Goal: Transaction & Acquisition: Purchase product/service

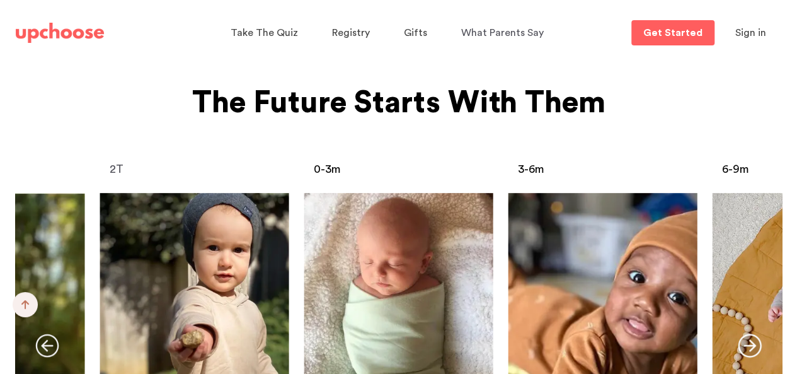
scroll to position [5115, 0]
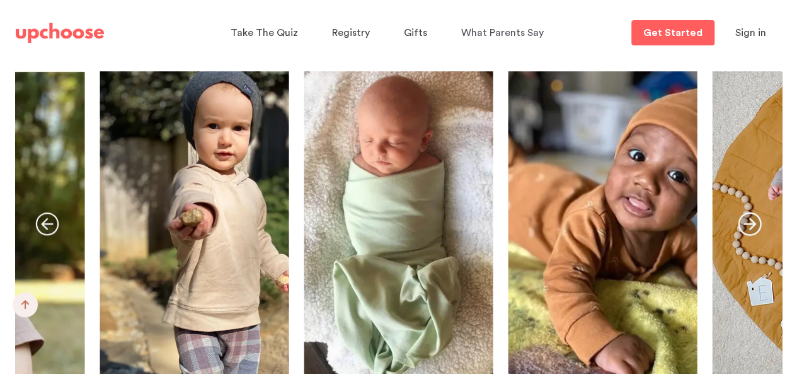
click at [442, 168] on link "The Standard" at bounding box center [398, 228] width 189 height 315
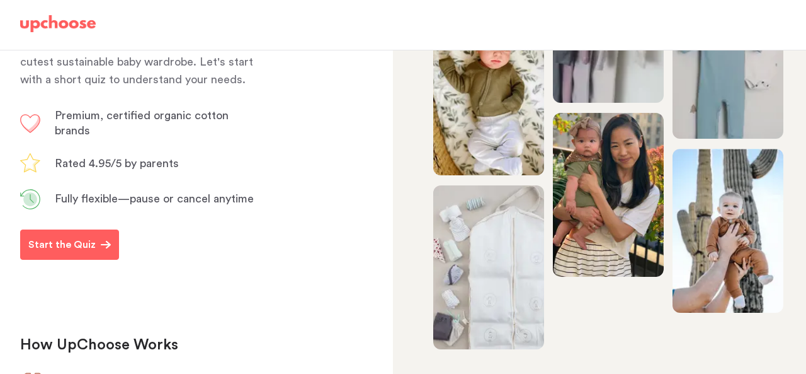
scroll to position [219, 0]
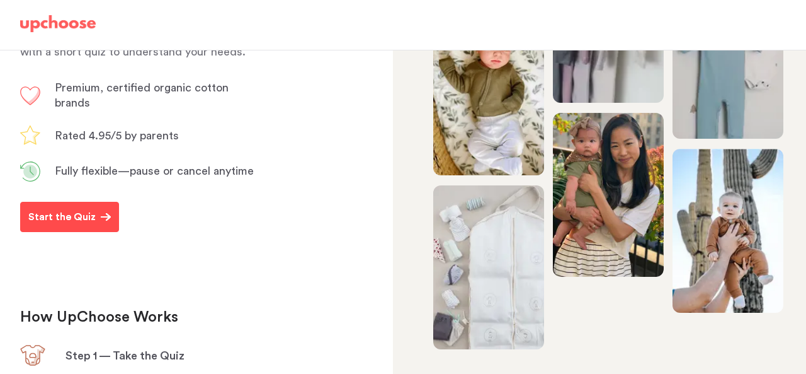
click at [51, 232] on button "Start the Quiz" at bounding box center [69, 217] width 99 height 30
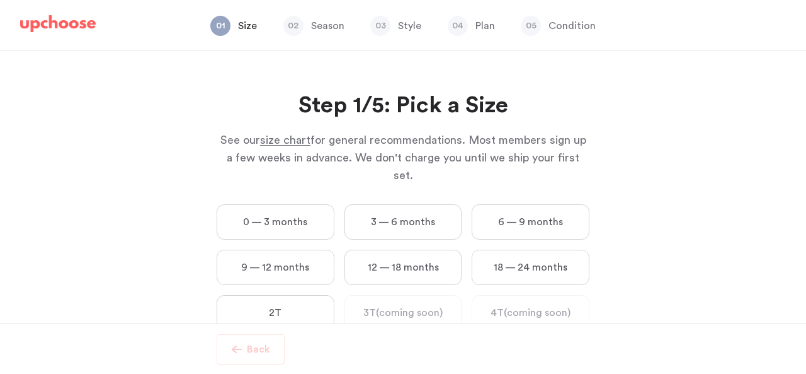
click at [257, 214] on label "0 — 3 months" at bounding box center [276, 221] width 118 height 35
click at [0, 0] on months "0 — 3 months" at bounding box center [0, 0] width 0 height 0
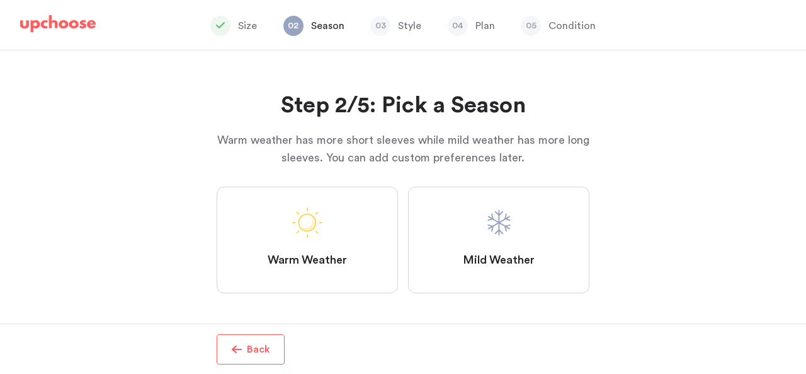
click at [501, 246] on label "Mild Weather" at bounding box center [498, 239] width 181 height 106
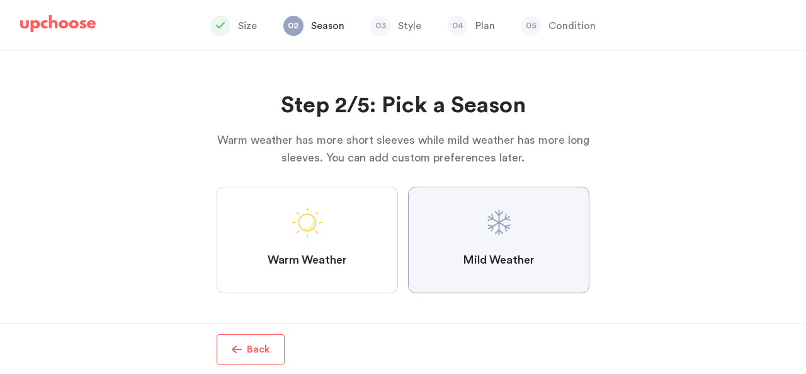
click at [0, 0] on Weather "Mild Weather" at bounding box center [0, 0] width 0 height 0
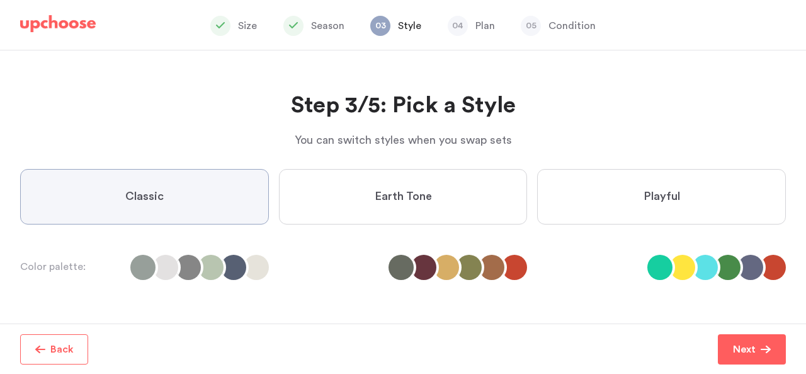
click at [617, 186] on label "Playful" at bounding box center [661, 196] width 249 height 55
click at [0, 0] on input "Playful" at bounding box center [0, 0] width 0 height 0
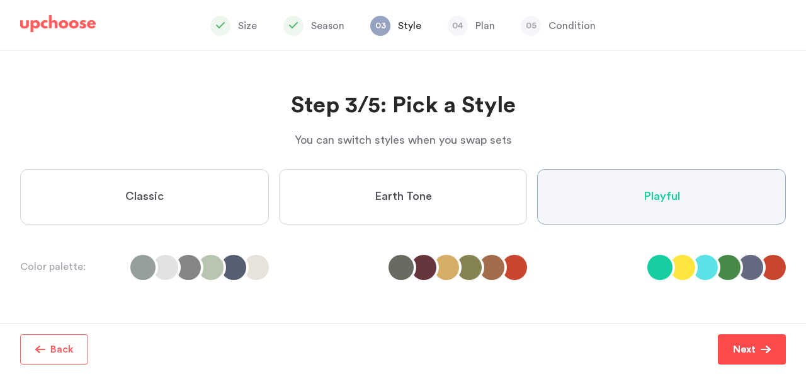
click at [745, 348] on p "Next" at bounding box center [744, 348] width 23 height 15
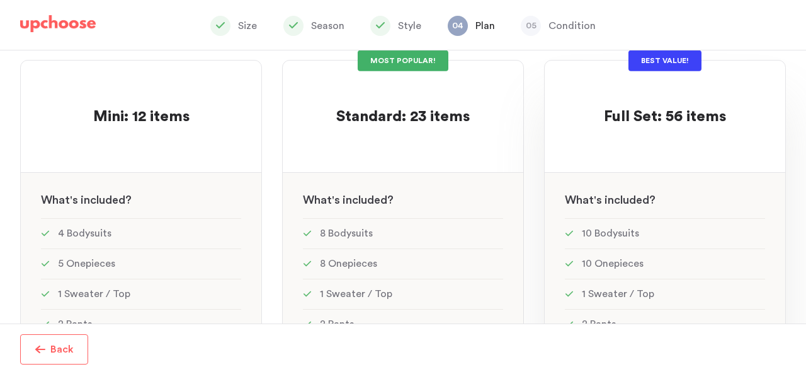
scroll to position [111, 0]
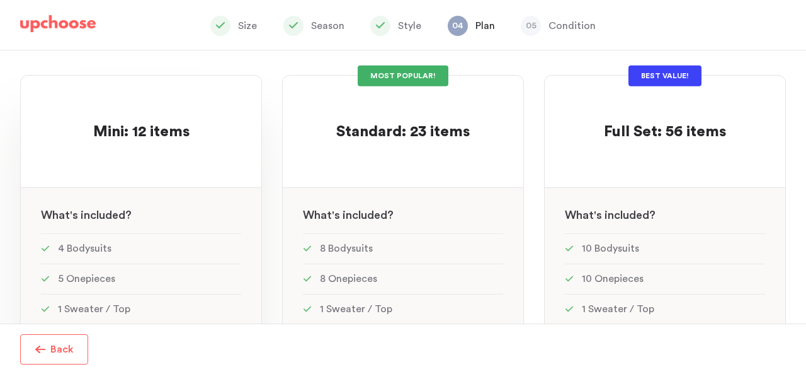
click at [151, 134] on span "Mini: 12 items" at bounding box center [141, 131] width 96 height 15
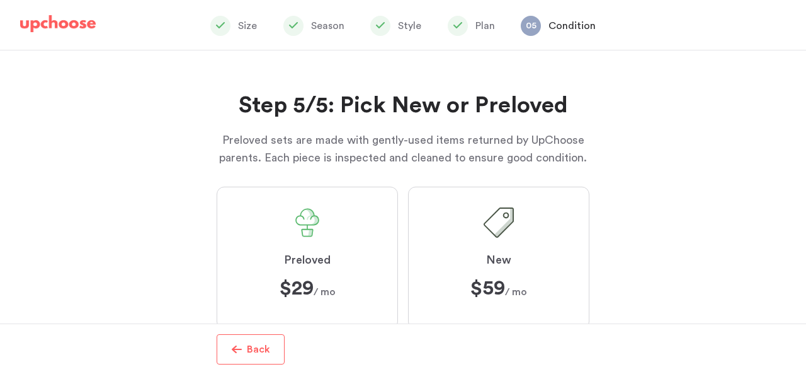
scroll to position [136, 0]
click at [112, 185] on div "Step 5/5: Pick New or Preloved Preloved sets are made with gently-used items re…" at bounding box center [403, 186] width 806 height 273
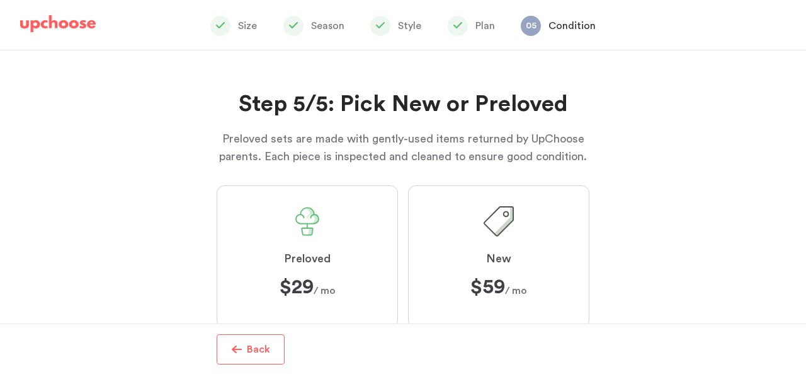
scroll to position [0, 0]
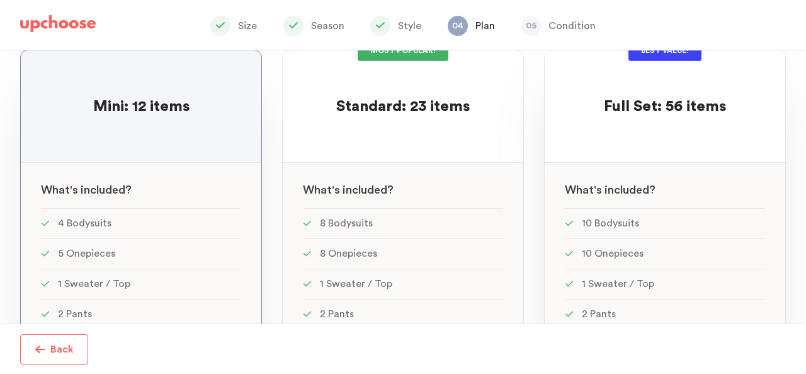
scroll to position [25, 0]
click at [777, 116] on div "BEST VALUE! Full Set: 56 items Full Set: 56 items See w W hat's included ? 10 B…" at bounding box center [665, 317] width 242 height 535
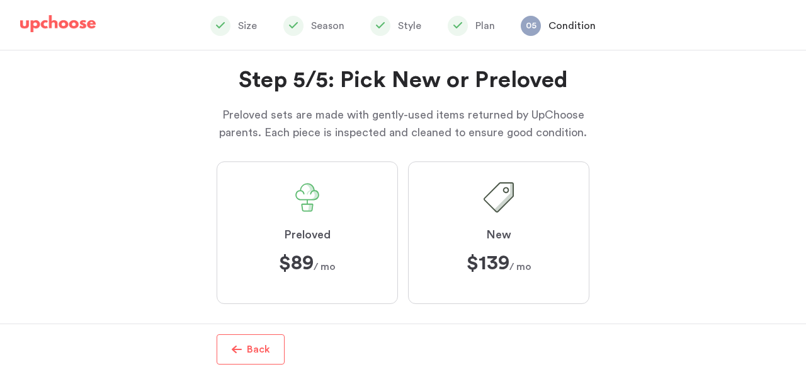
scroll to position [262, 0]
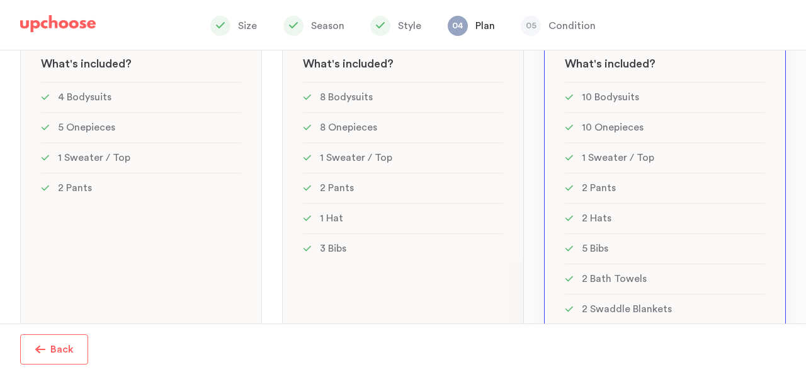
click at [43, 26] on img at bounding box center [58, 24] width 76 height 18
